Goal: Task Accomplishment & Management: Manage account settings

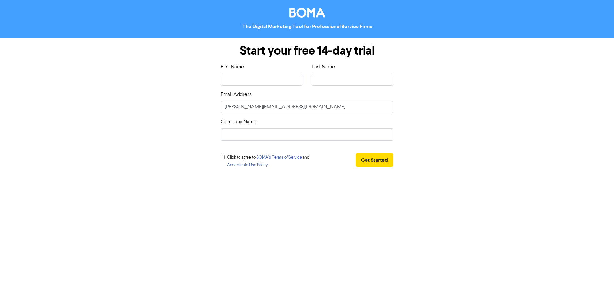
type input "[PERSON_NAME]"
type input "Hards"
click at [261, 106] on input "[PERSON_NAME][EMAIL_ADDRESS][DOMAIN_NAME]" at bounding box center [307, 107] width 173 height 12
click at [252, 132] on input "text" at bounding box center [307, 135] width 173 height 12
type input "Efkaristo"
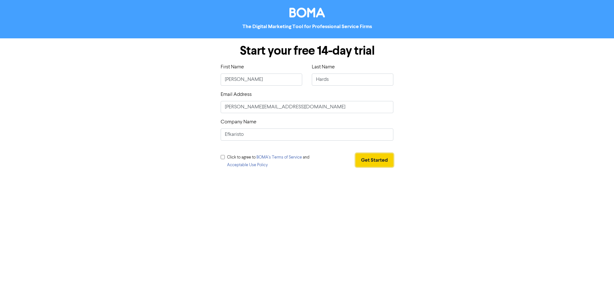
click at [370, 157] on button "Get Started" at bounding box center [375, 159] width 38 height 13
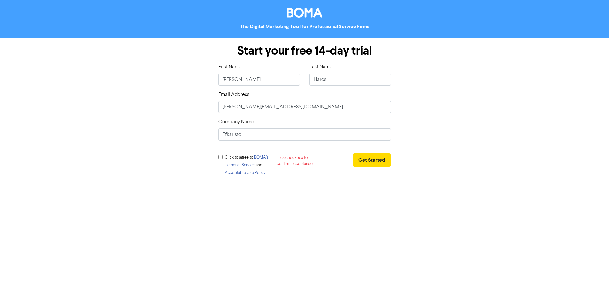
click at [221, 158] on input "checkbox" at bounding box center [220, 157] width 4 height 4
checkbox input "true"
click at [374, 162] on button "Get Started" at bounding box center [372, 159] width 38 height 13
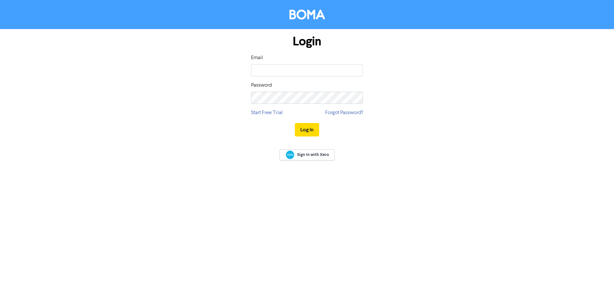
click at [357, 69] on keeper-lock "Open Keeper Popup" at bounding box center [355, 71] width 8 height 8
type input "[PERSON_NAME][EMAIL_ADDRESS][DOMAIN_NAME]"
click at [311, 125] on button "Log In" at bounding box center [307, 129] width 24 height 13
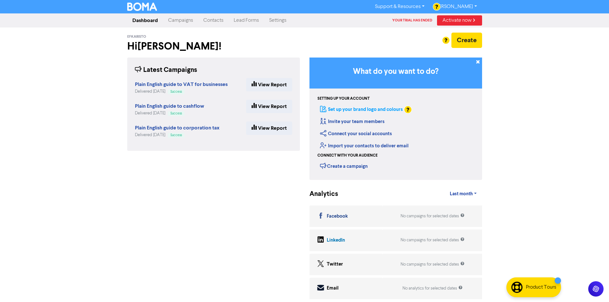
click at [375, 109] on link "Set up your brand logo and colours" at bounding box center [361, 109] width 83 height 6
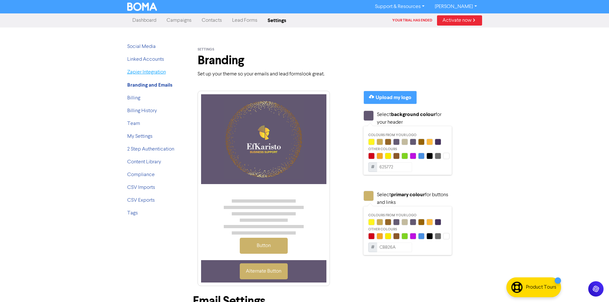
click at [140, 75] on link "Zapier Integration" at bounding box center [146, 72] width 39 height 5
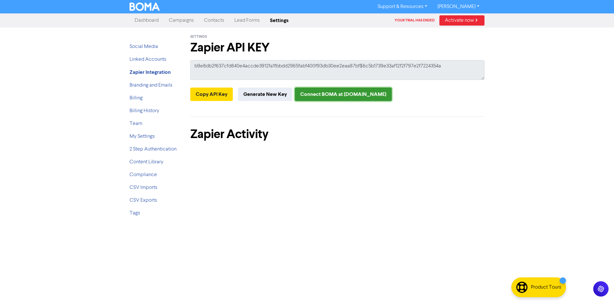
click at [305, 92] on link "Connect BOMA at [DOMAIN_NAME]" at bounding box center [343, 94] width 97 height 13
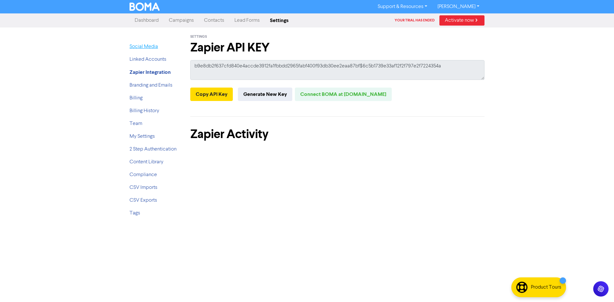
click at [141, 48] on link "Social Media" at bounding box center [144, 46] width 28 height 5
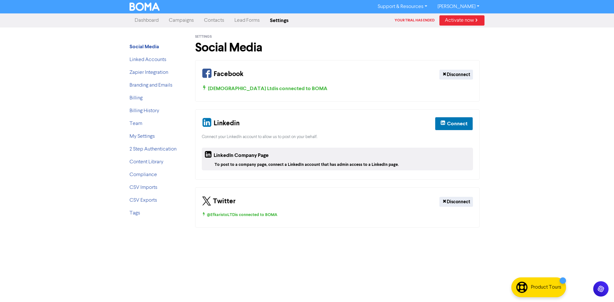
click at [184, 22] on link "Campaigns" at bounding box center [181, 20] width 35 height 13
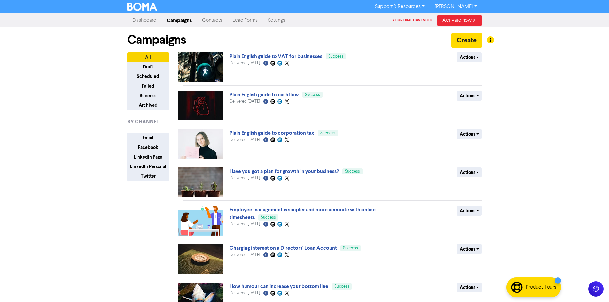
click at [272, 19] on link "Settings" at bounding box center [276, 20] width 27 height 13
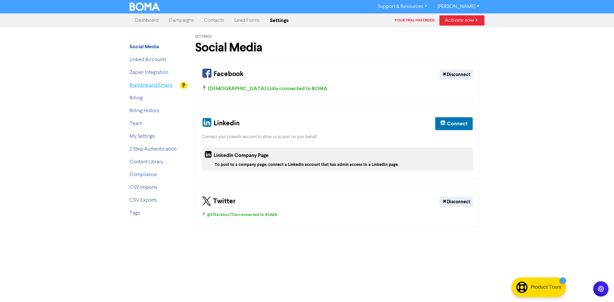
click at [137, 83] on link "Branding and Emails" at bounding box center [151, 85] width 43 height 5
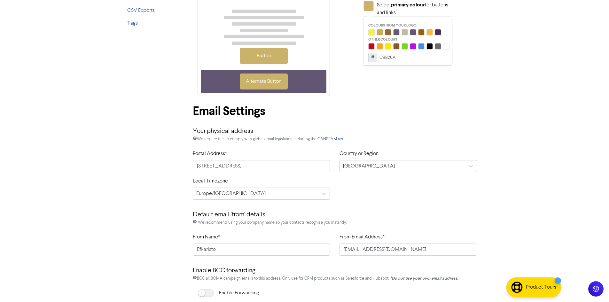
scroll to position [30, 0]
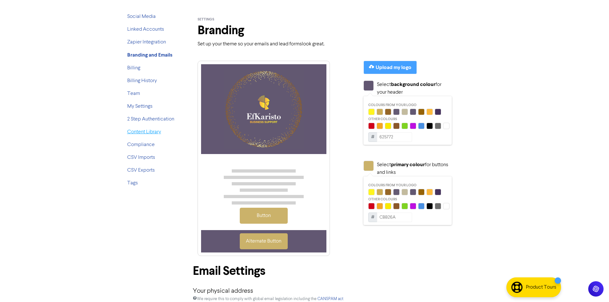
click at [133, 132] on link "Content Library" at bounding box center [144, 132] width 34 height 5
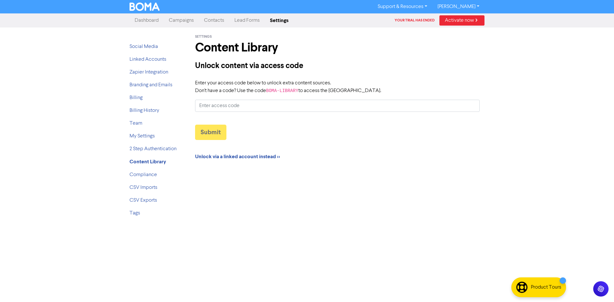
type input "Shared with [PERSON_NAME][EMAIL_ADDRESS][DOMAIN_NAME] on LastPass on [DATE] 03:…"
click at [237, 161] on div "Unlock content via access code Enter your access code below to unlock extra con…" at bounding box center [337, 113] width 294 height 106
click at [239, 157] on strong "Unlock via a linked account instead >>" at bounding box center [237, 156] width 85 height 6
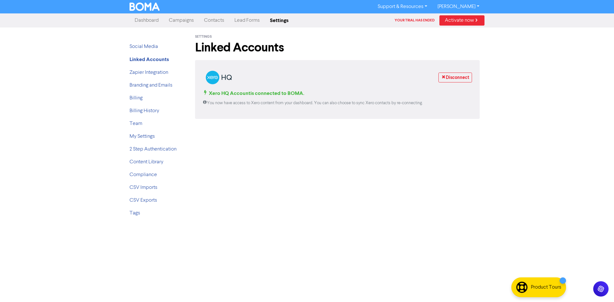
click at [336, 151] on div "Settings Linked Accounts Disconnect Xero HQ Account is connected to BOMA. You n…" at bounding box center [337, 124] width 304 height 195
click at [144, 45] on link "Social Media" at bounding box center [144, 46] width 28 height 5
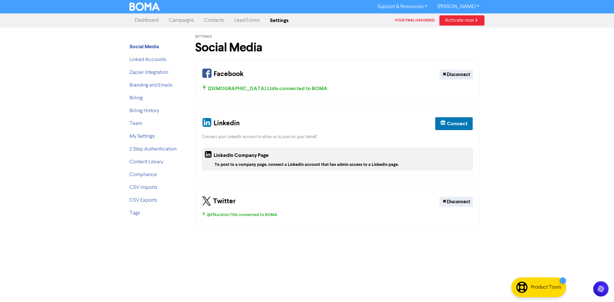
click at [139, 21] on link "Dashboard" at bounding box center [147, 20] width 34 height 13
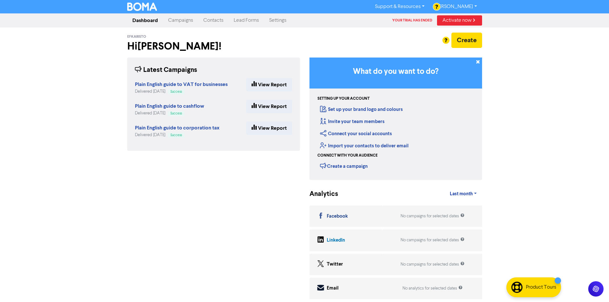
click at [420, 7] on link "Support & Resources" at bounding box center [400, 7] width 60 height 10
